Goal: Check status: Check status

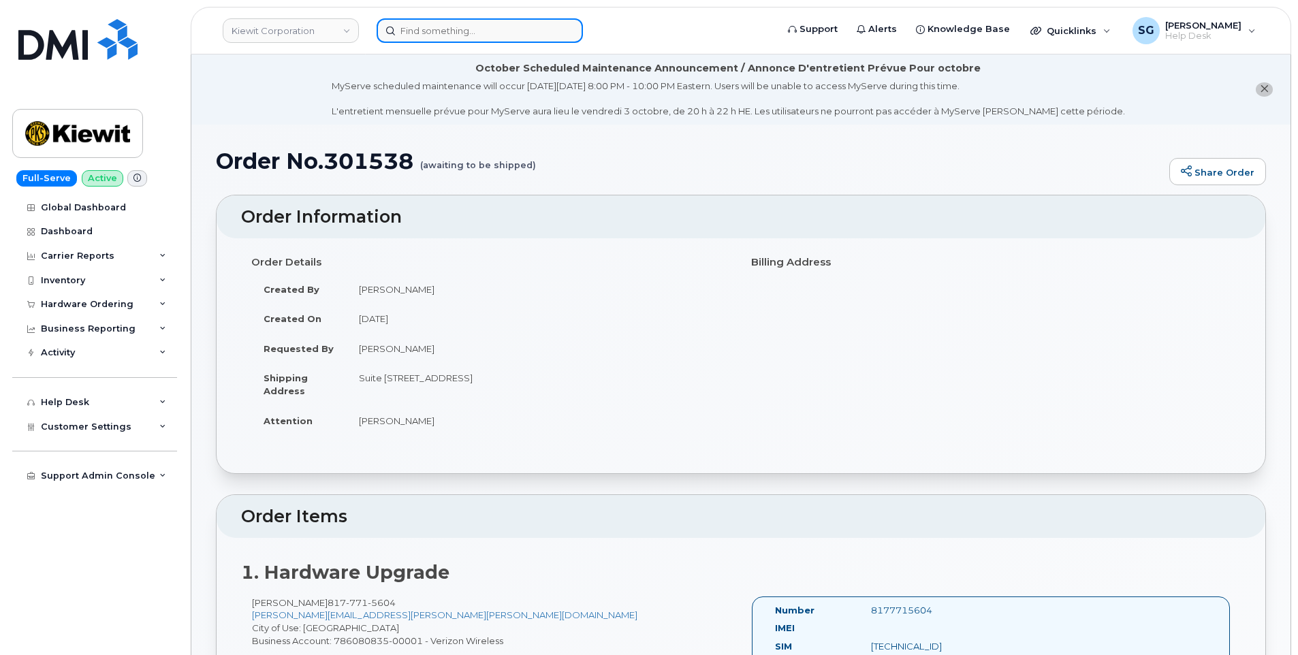
click at [512, 33] on input at bounding box center [480, 30] width 206 height 25
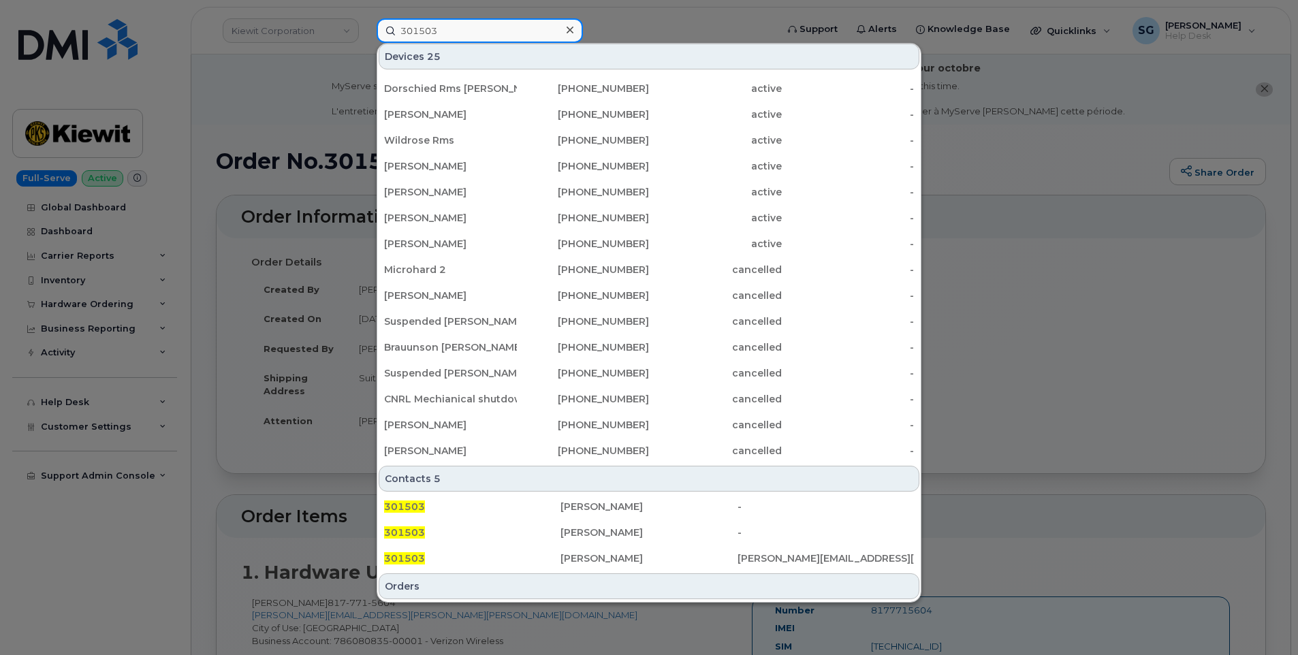
scroll to position [272, 0]
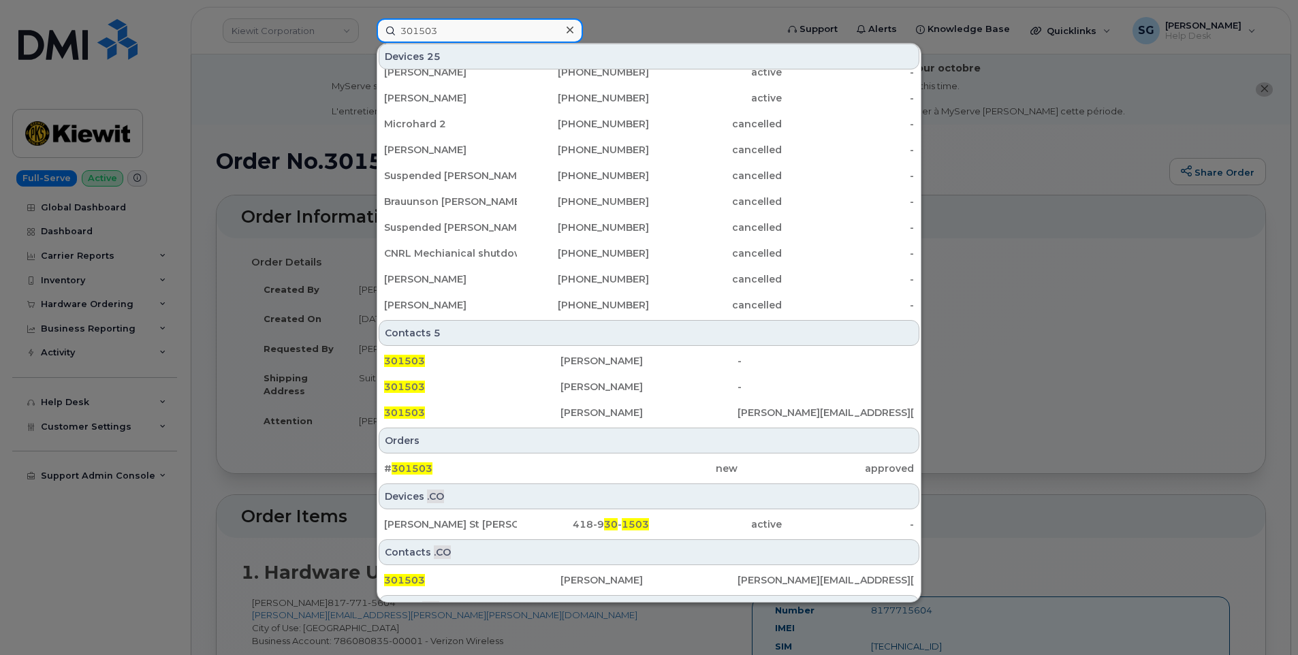
type input "301503"
click at [481, 469] on div "# 301503" at bounding box center [472, 469] width 176 height 14
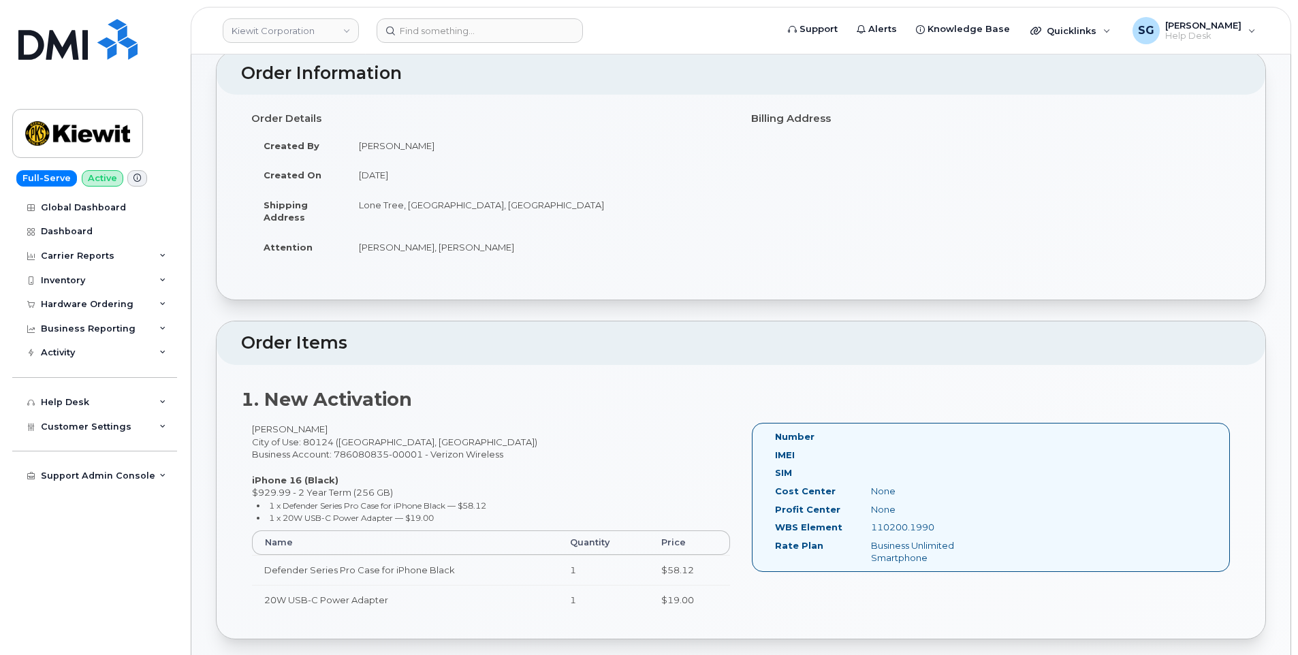
scroll to position [340, 0]
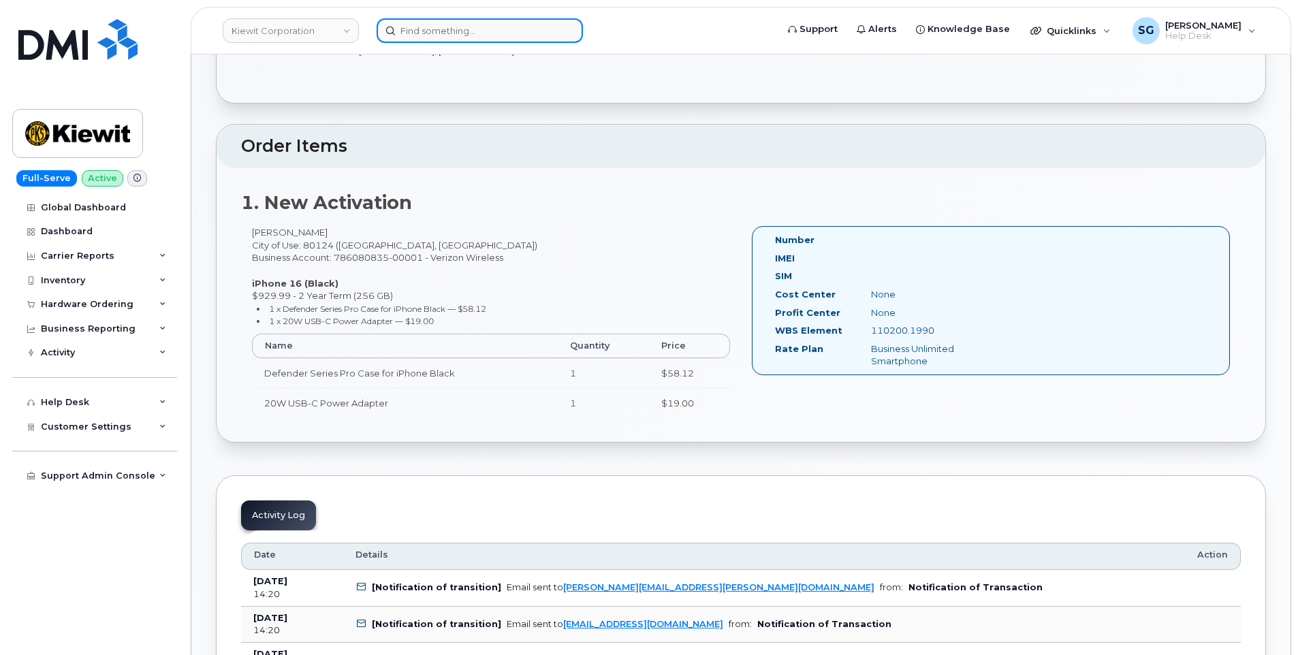
click at [531, 30] on input at bounding box center [480, 30] width 206 height 25
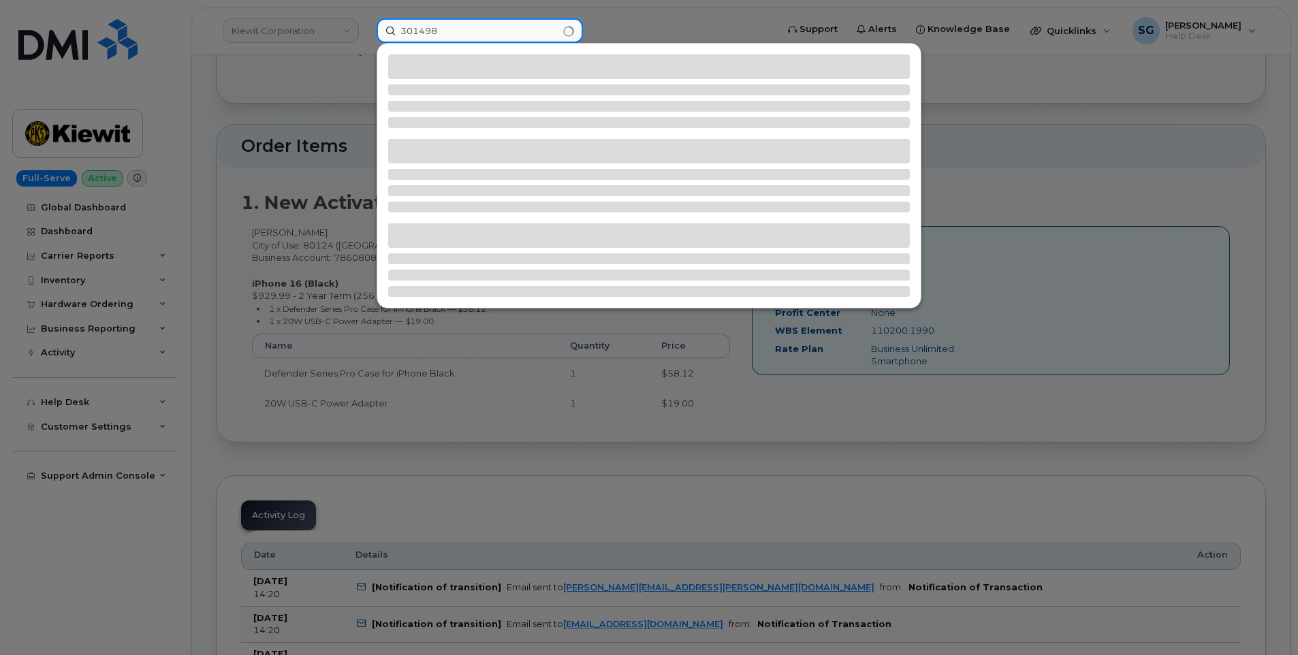
type input "301498"
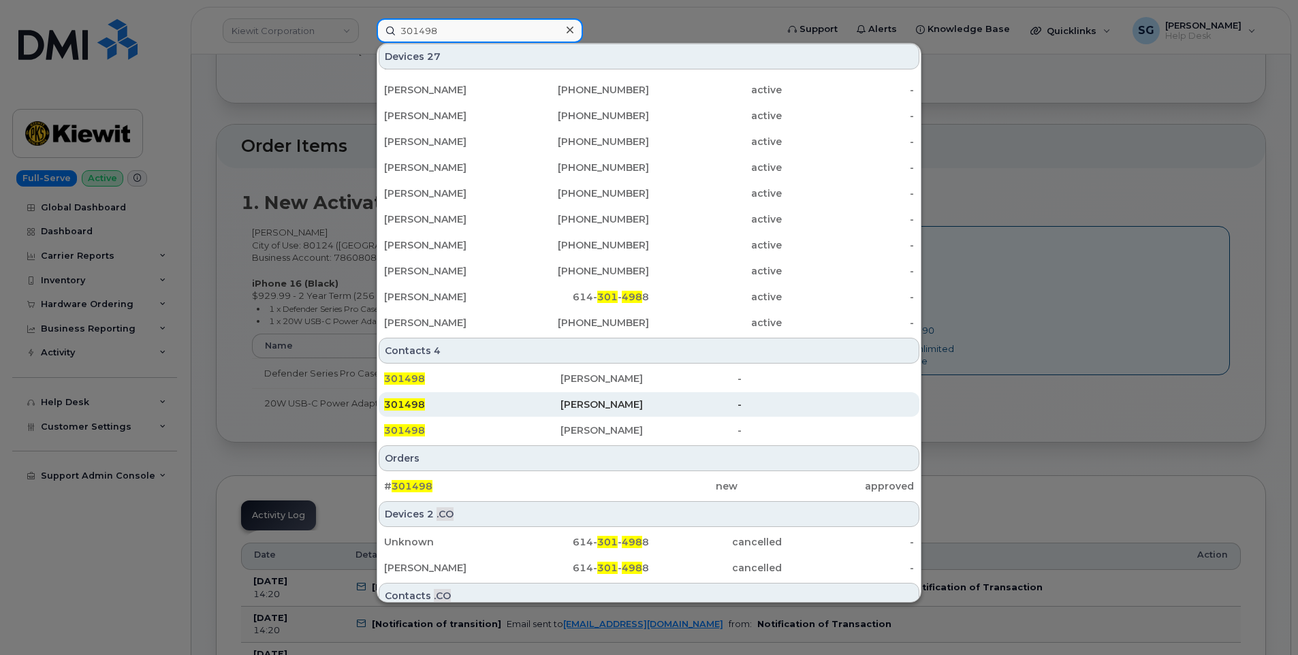
scroll to position [272, 0]
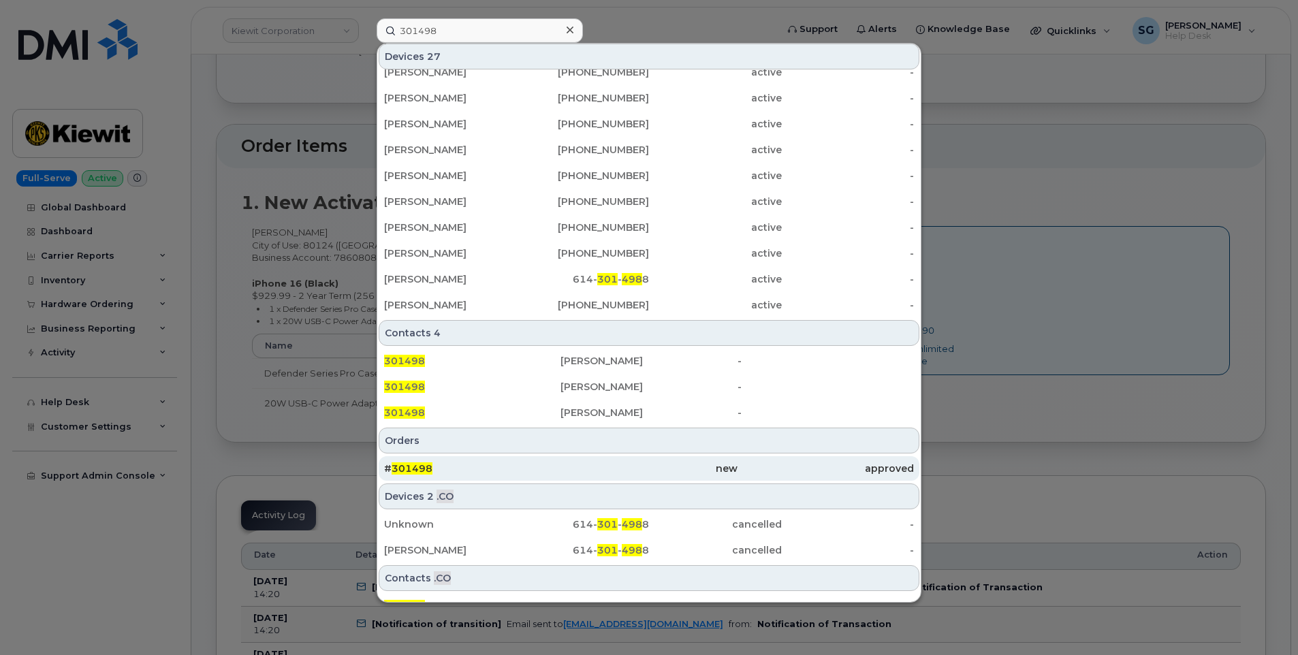
click at [482, 455] on div "# 301498 new approved" at bounding box center [648, 468] width 543 height 27
click at [483, 466] on div "# 301498" at bounding box center [472, 469] width 176 height 14
